Goal: Register for event/course

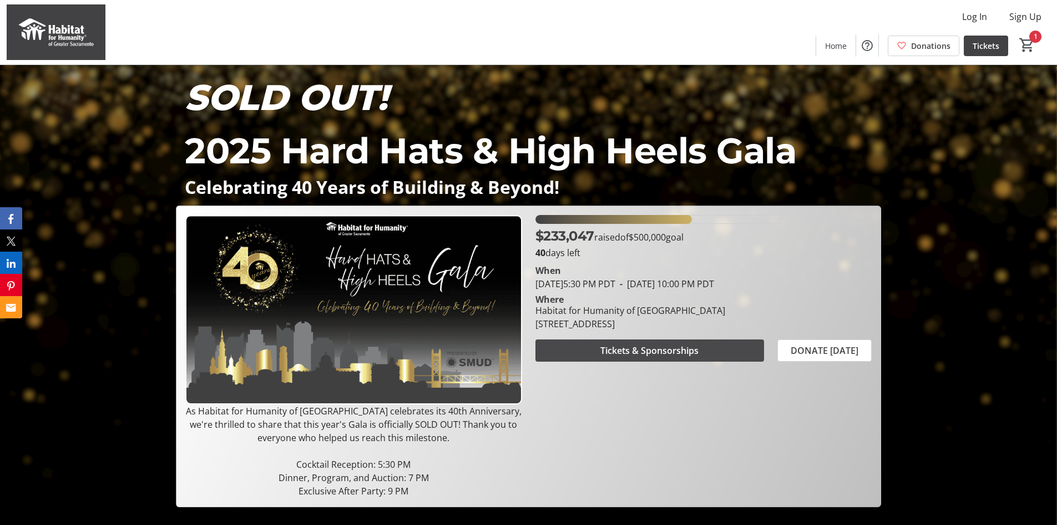
click at [654, 347] on span "Tickets & Sponsorships" at bounding box center [650, 350] width 98 height 13
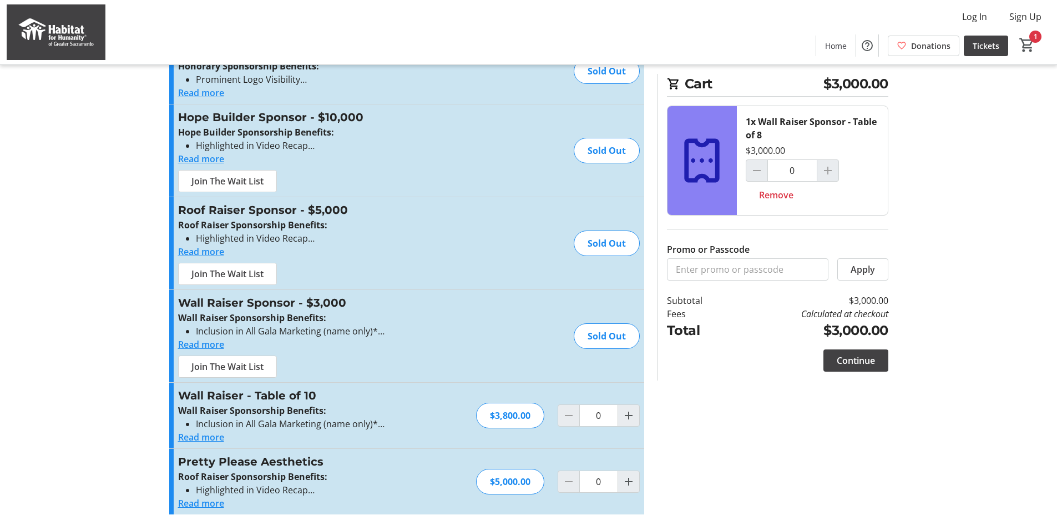
scroll to position [184, 0]
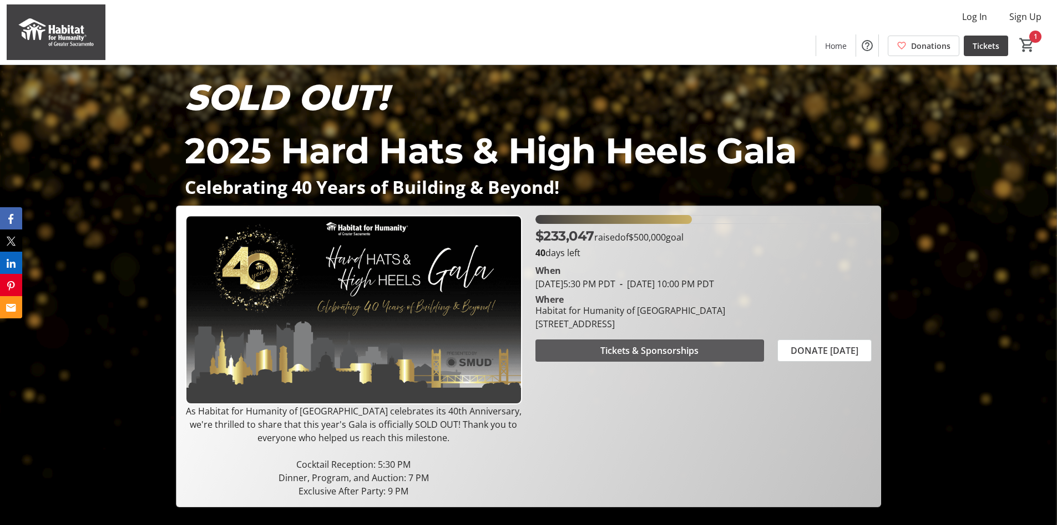
click at [624, 354] on span "Tickets & Sponsorships" at bounding box center [650, 350] width 98 height 13
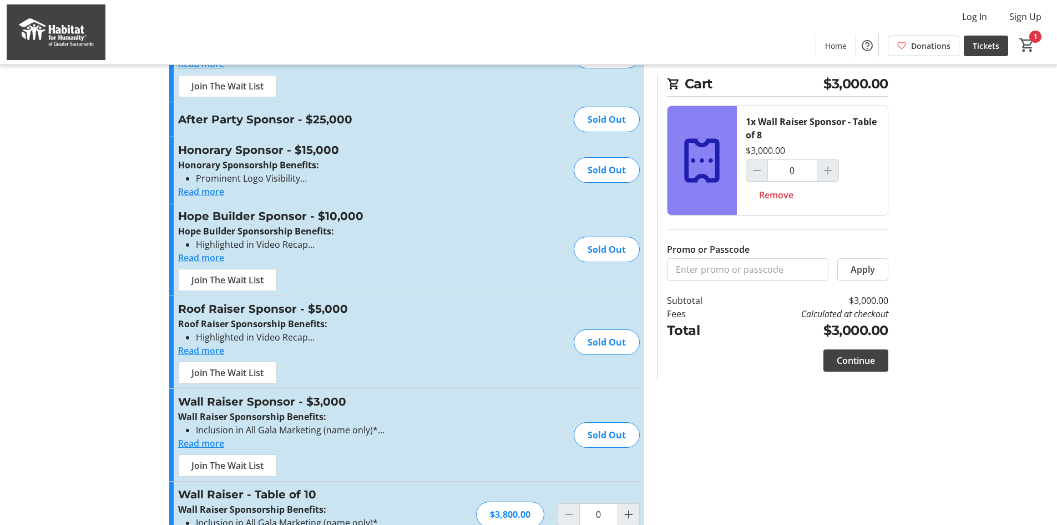
scroll to position [184, 0]
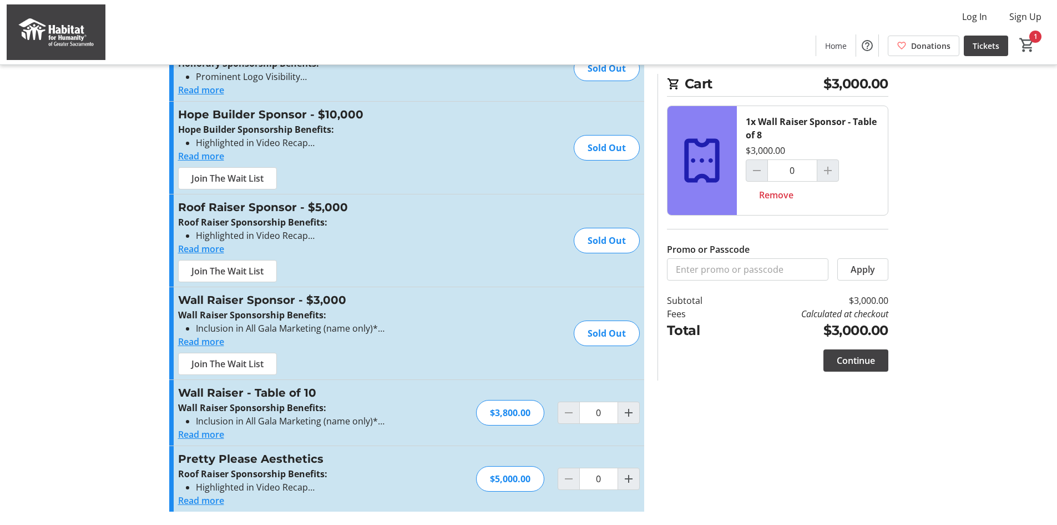
click at [567, 411] on div at bounding box center [569, 412] width 22 height 22
